Goal: Browse casually

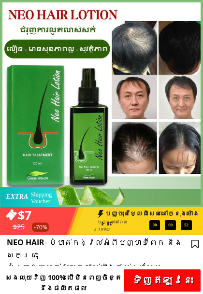
click at [195, 7] on div at bounding box center [101, 103] width 203 height 207
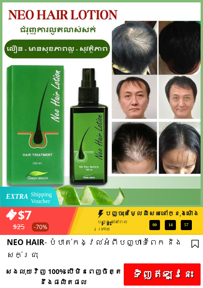
click at [195, 7] on div at bounding box center [101, 103] width 203 height 207
click at [194, 9] on div at bounding box center [101, 103] width 203 height 207
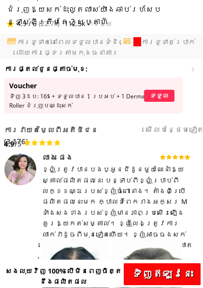
scroll to position [258, 0]
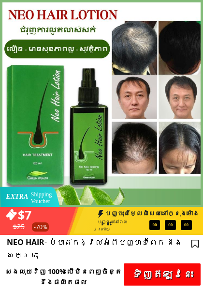
click at [198, 7] on div at bounding box center [101, 103] width 203 height 207
click at [195, 6] on div at bounding box center [101, 103] width 203 height 207
